Goal: Transaction & Acquisition: Purchase product/service

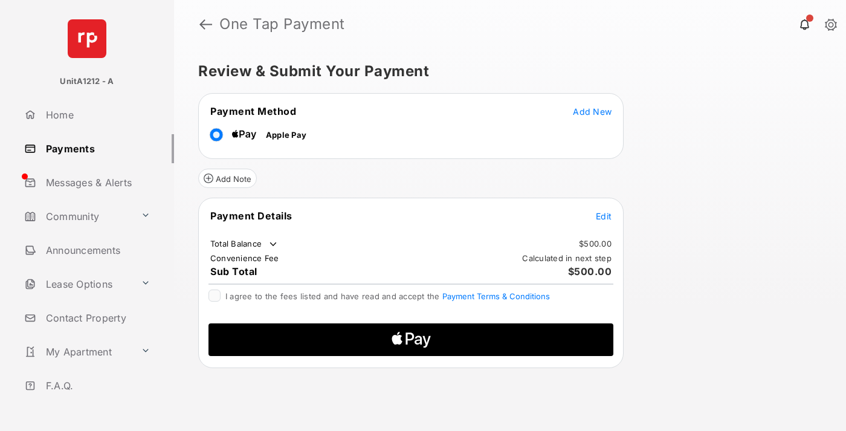
click at [592, 111] on span "Add New" at bounding box center [592, 111] width 39 height 10
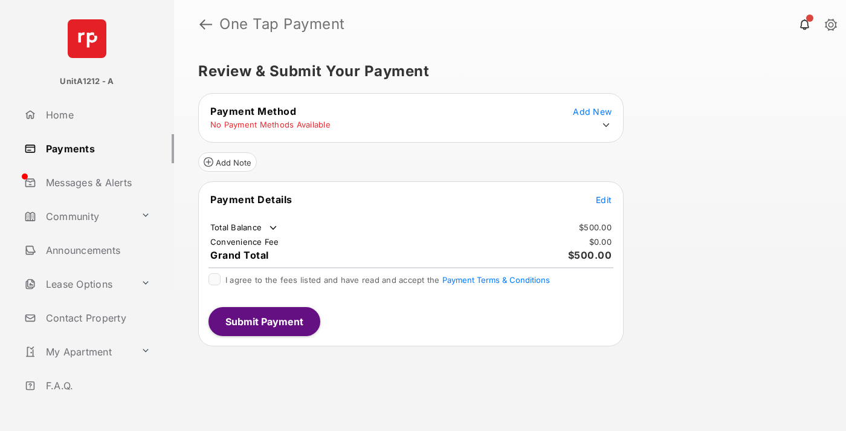
click at [606, 125] on icon at bounding box center [606, 125] width 11 height 11
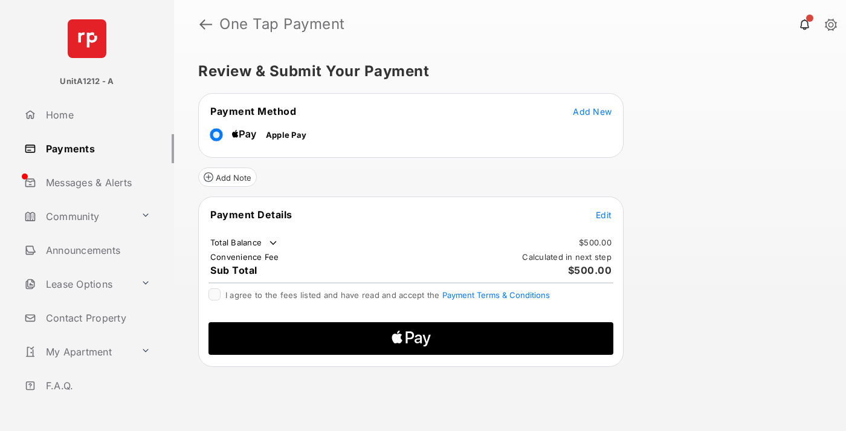
click at [604, 215] on span "Edit" at bounding box center [604, 215] width 16 height 10
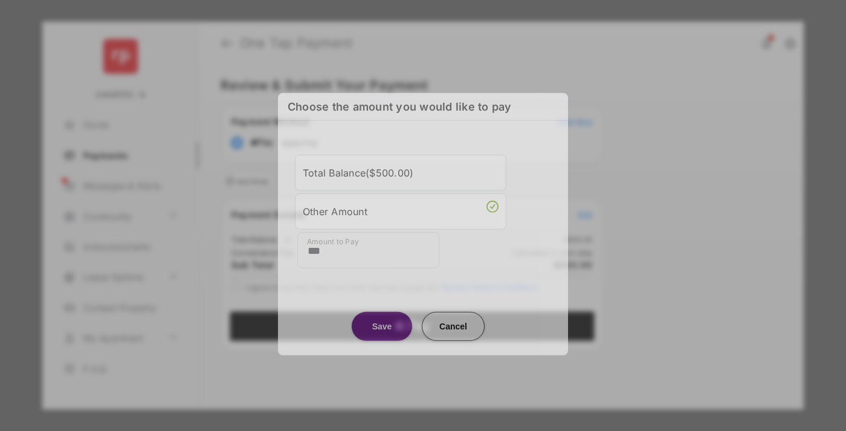
type input "***"
click at [382, 326] on button "Save" at bounding box center [382, 325] width 60 height 29
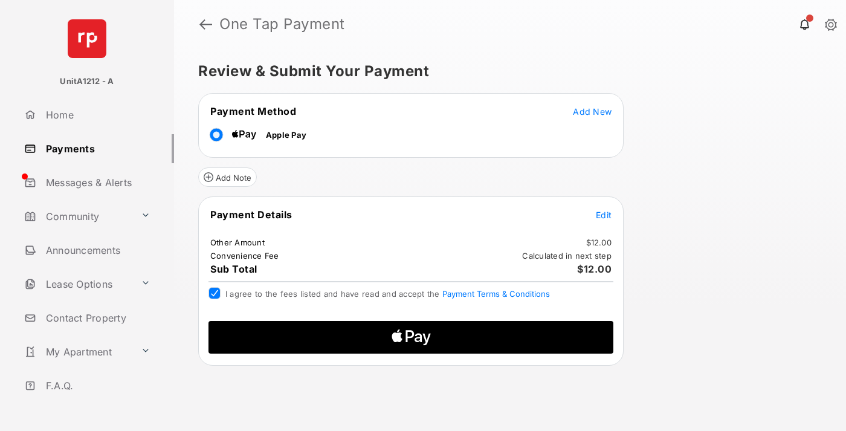
click at [429, 343] on icon "Apple Logo" at bounding box center [411, 337] width 193 height 33
click at [575, 334] on span "Apple Logo" at bounding box center [411, 337] width 386 height 33
click at [406, 337] on icon "Apple Pay" at bounding box center [410, 336] width 8 height 12
click at [418, 330] on icon "Apple Logo" at bounding box center [411, 337] width 193 height 33
click at [417, 336] on icon "Apple Logo" at bounding box center [411, 337] width 193 height 33
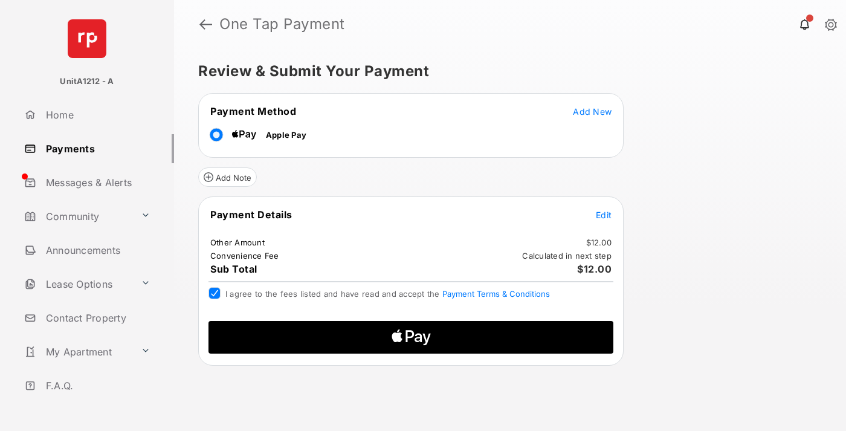
click at [417, 336] on icon "Apple Logo" at bounding box center [411, 337] width 193 height 33
click at [392, 342] on icon "Apple Logo" at bounding box center [411, 337] width 193 height 33
click at [400, 339] on icon "Apple Pay" at bounding box center [397, 337] width 10 height 10
click at [406, 342] on icon "Apple Logo" at bounding box center [411, 337] width 193 height 33
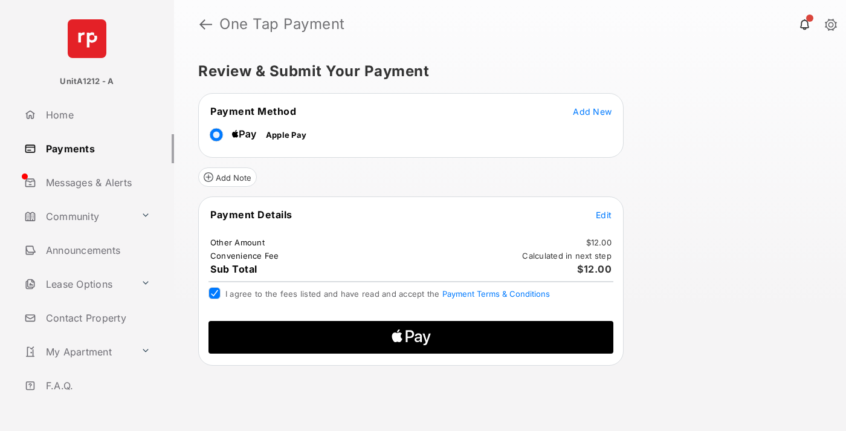
click at [406, 342] on icon "Apple Pay" at bounding box center [410, 336] width 8 height 12
